Goal: Information Seeking & Learning: Learn about a topic

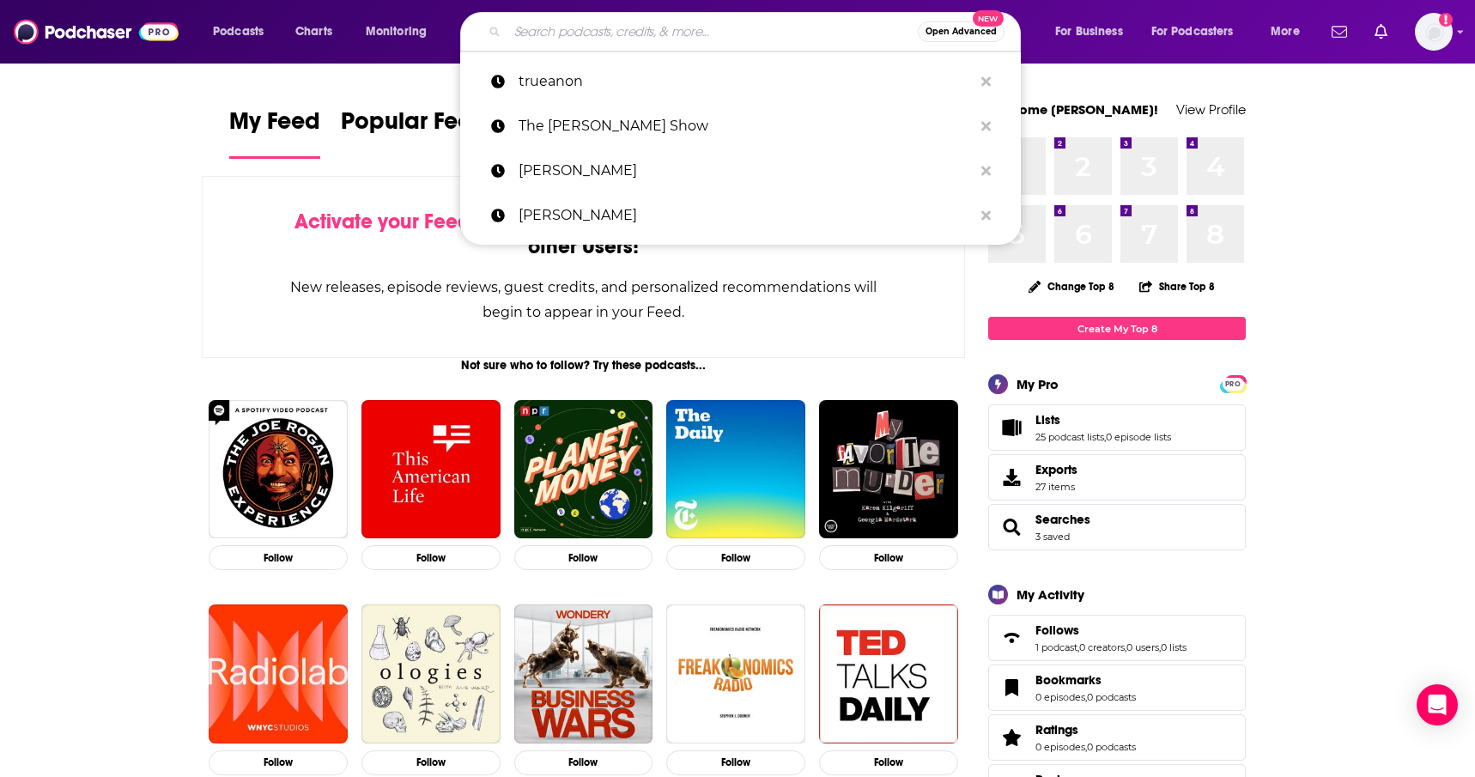
type input "d"
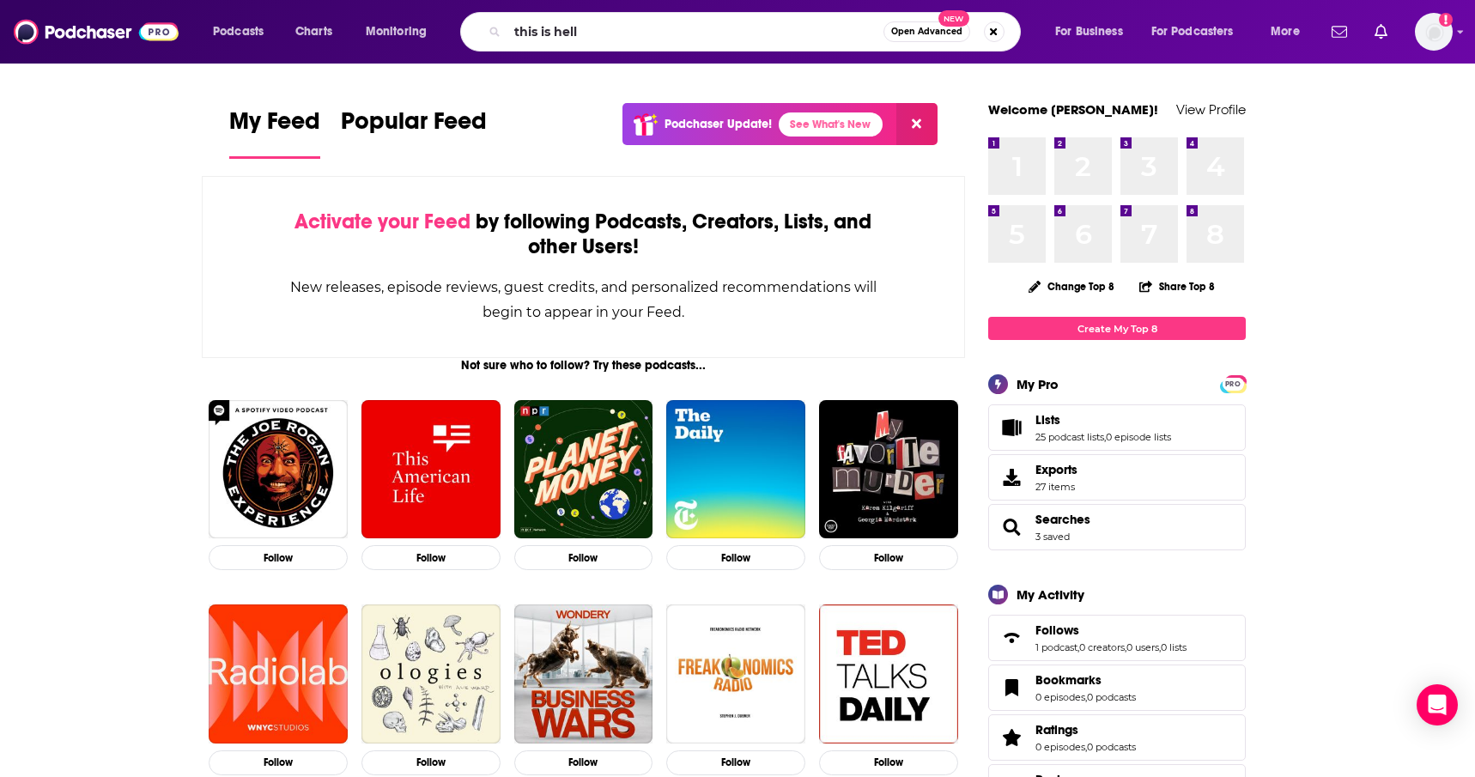
type input "this is hell"
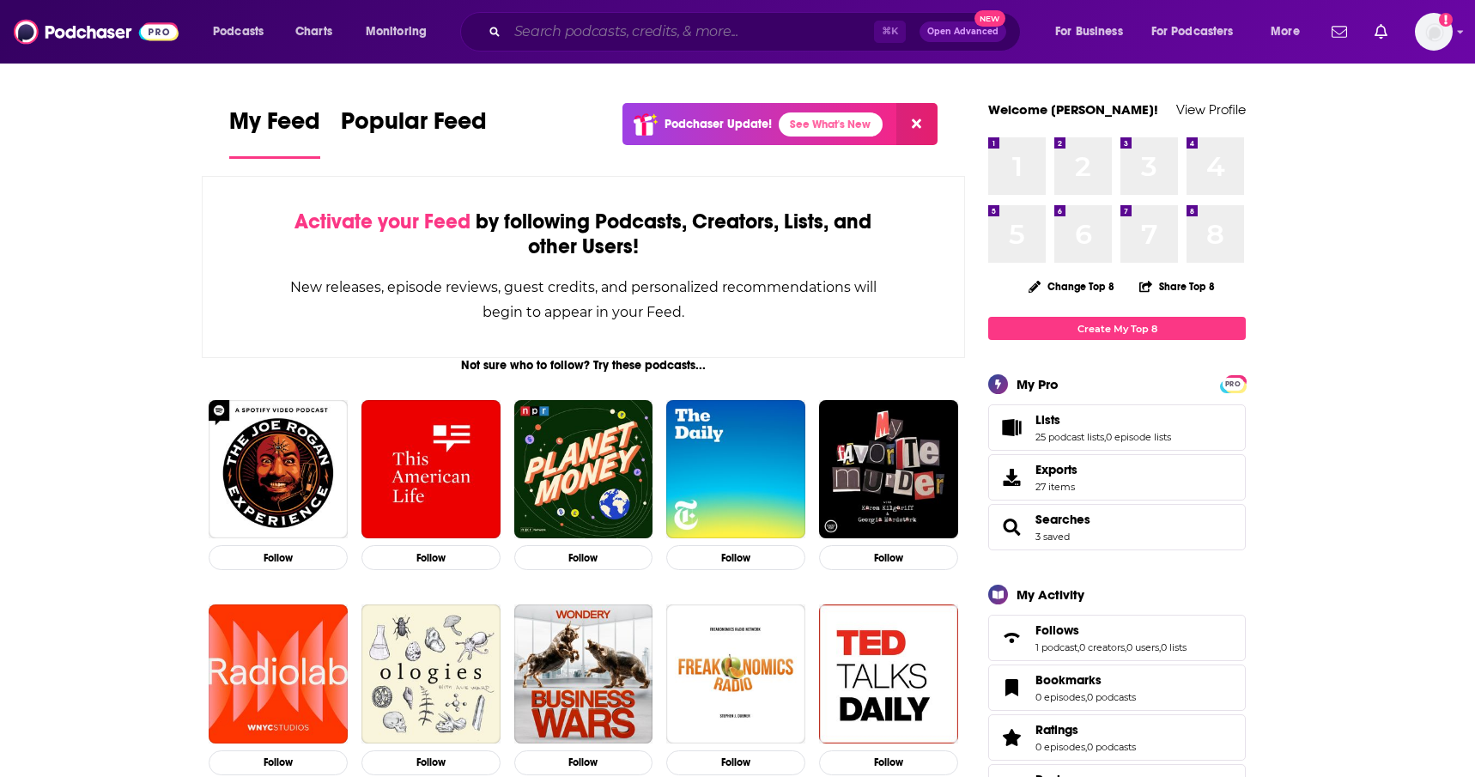
click at [607, 33] on input "Search podcasts, credits, & more..." at bounding box center [690, 31] width 367 height 27
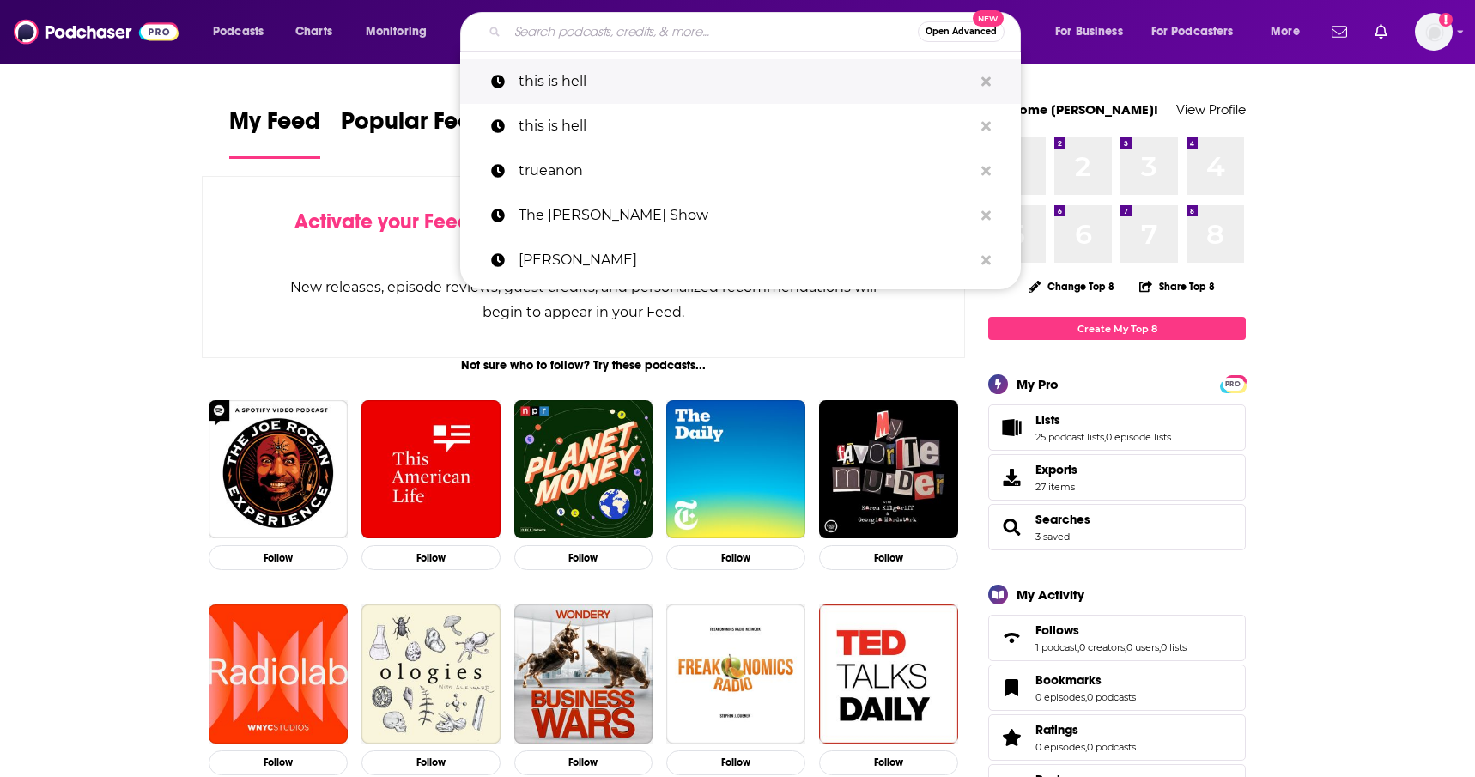
click at [598, 78] on p "this is hell" at bounding box center [745, 81] width 454 height 45
type input "this is hell"
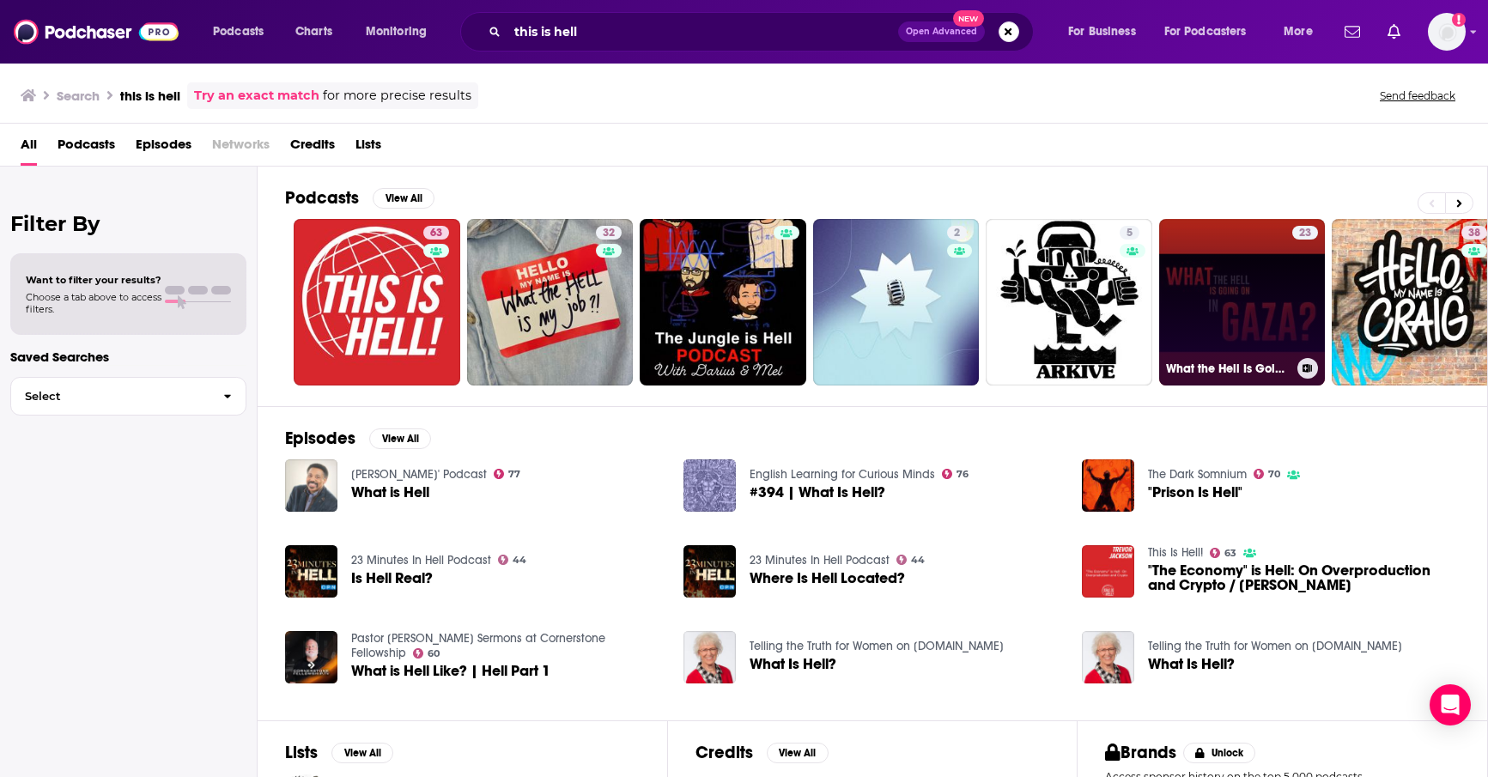
click at [1233, 330] on link "23 What the Hell Is Going on in [GEOGRAPHIC_DATA]?" at bounding box center [1242, 302] width 167 height 167
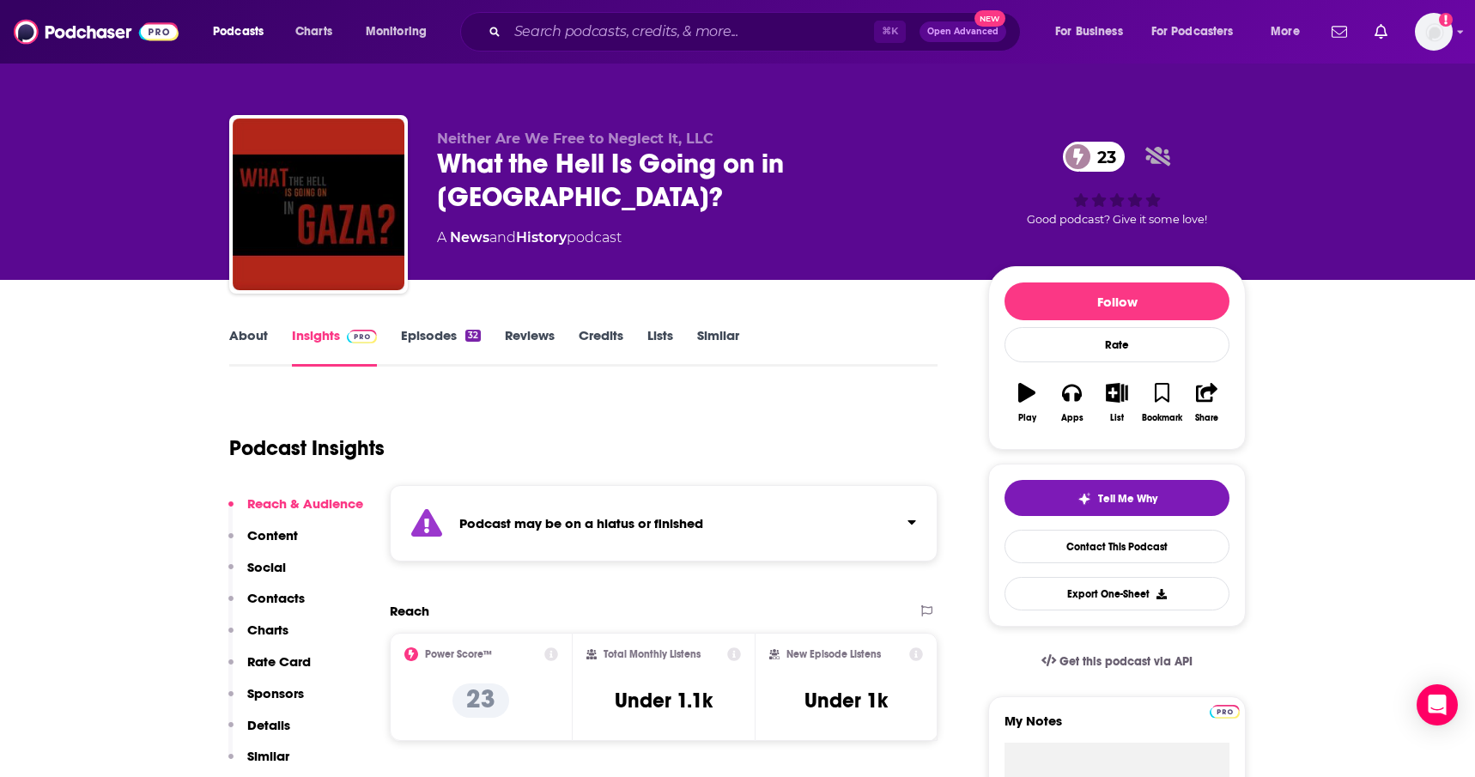
click at [730, 342] on link "Similar" at bounding box center [718, 346] width 42 height 39
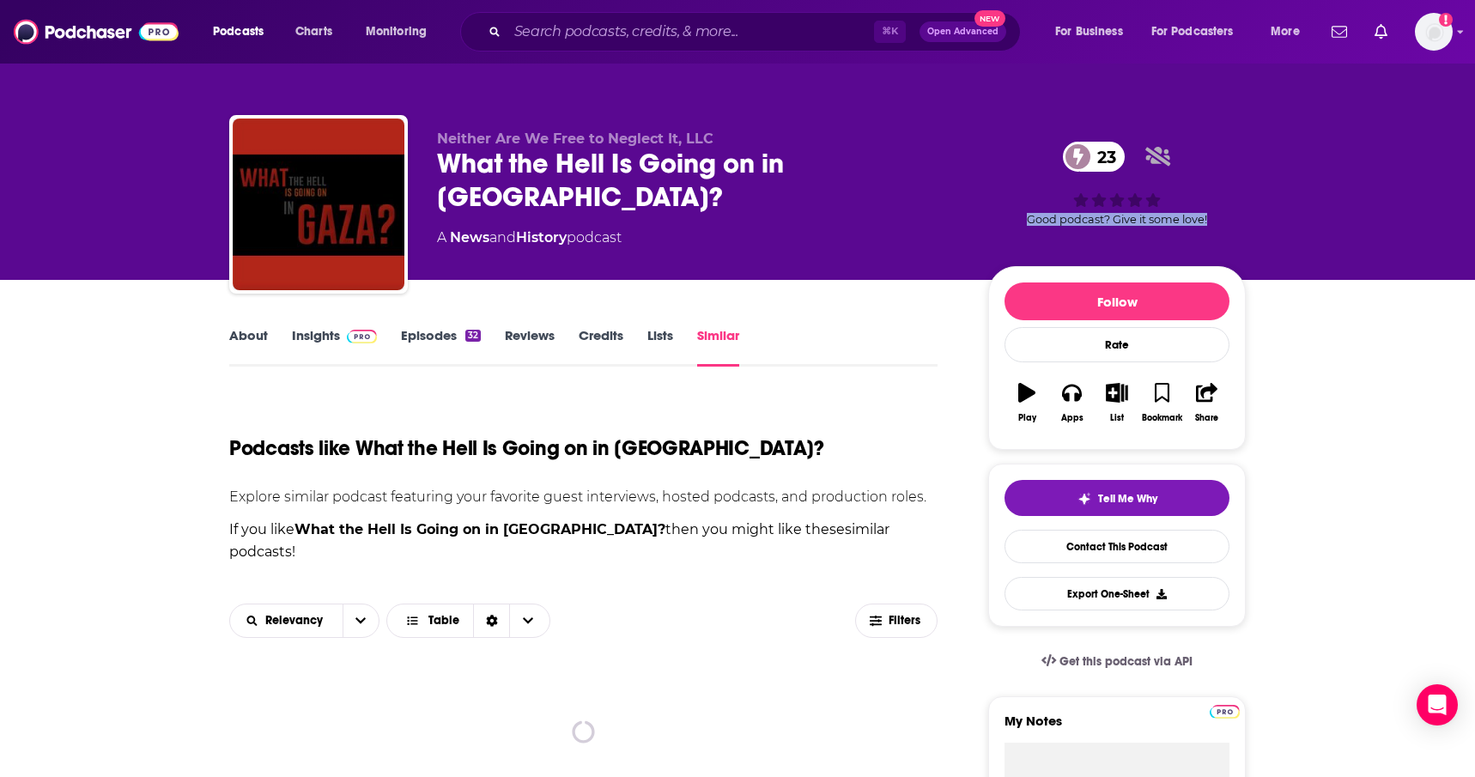
drag, startPoint x: 1474, startPoint y: 90, endPoint x: 1441, endPoint y: 257, distance: 169.7
click at [1441, 257] on div "Neither Are We Free to Neglect It, LLC What the Hell Is Going on in [GEOGRAPHIC…" at bounding box center [737, 140] width 1475 height 280
